Goal: Find specific page/section: Find specific page/section

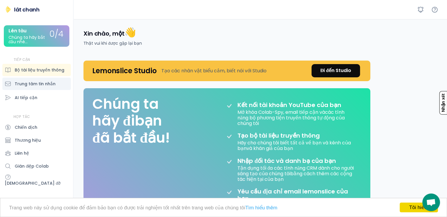
click at [41, 83] on font "Trung tâm tin nhắn" at bounding box center [35, 84] width 41 height 6
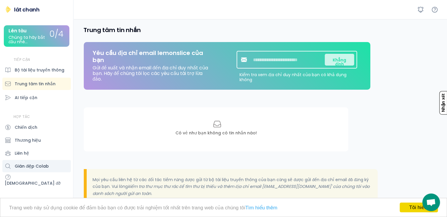
click at [27, 171] on div "Gián điệp Colab" at bounding box center [36, 166] width 68 height 12
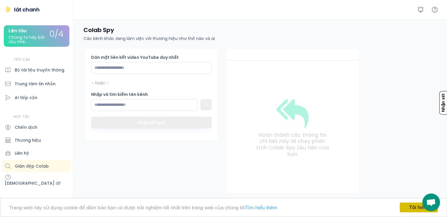
click at [405, 206] on link "Tôi hiểu!" at bounding box center [418, 207] width 38 height 10
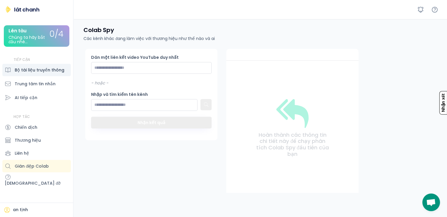
click at [42, 69] on font "Bộ tài liệu truyền thông" at bounding box center [40, 70] width 50 height 6
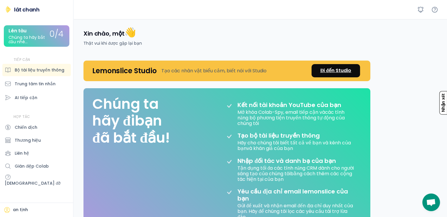
click at [329, 68] on font "Đi đến Studio" at bounding box center [335, 70] width 31 height 7
